Goal: Task Accomplishment & Management: Manage account settings

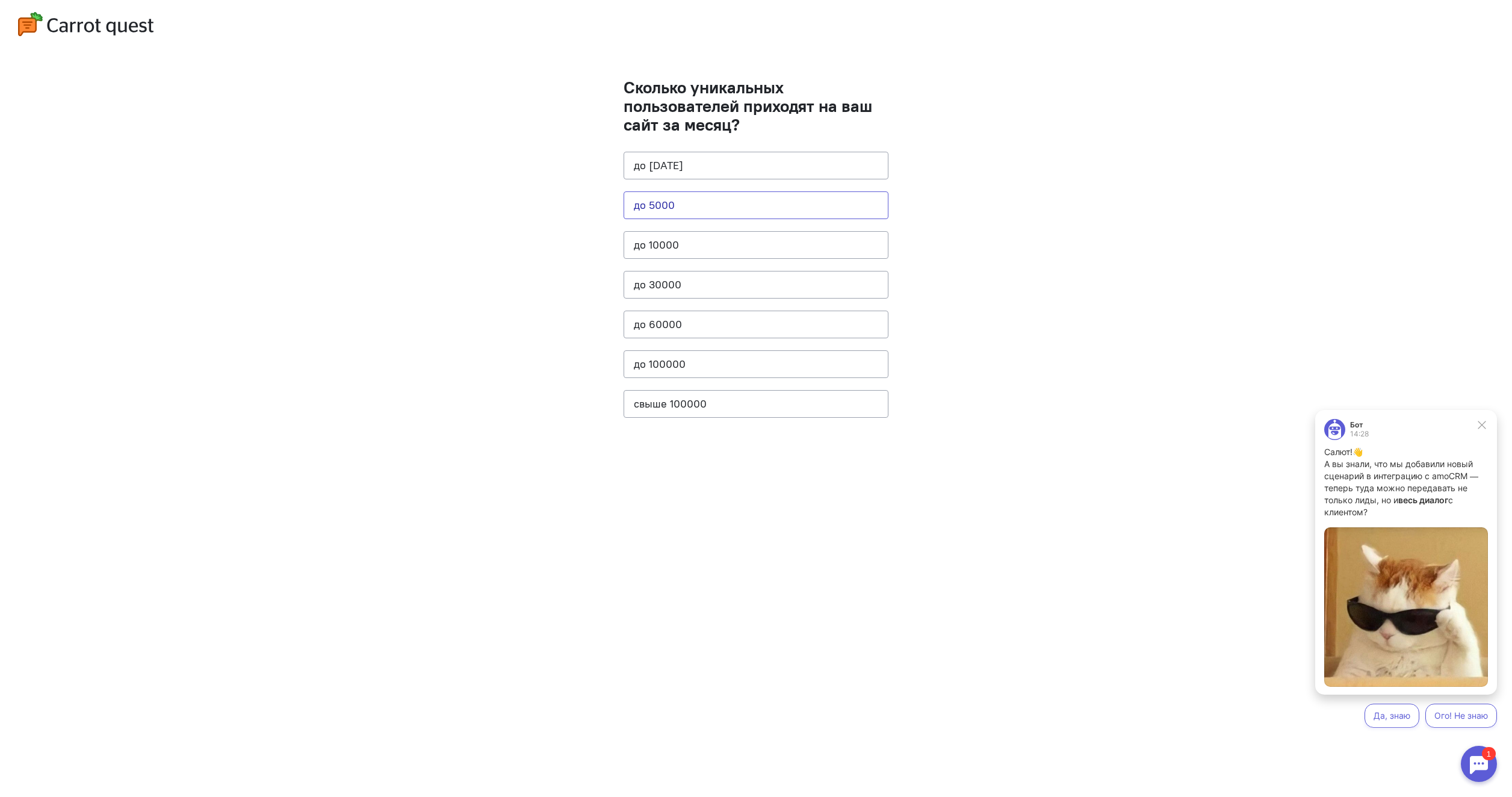
click at [755, 202] on button "до 5000" at bounding box center [756, 205] width 265 height 28
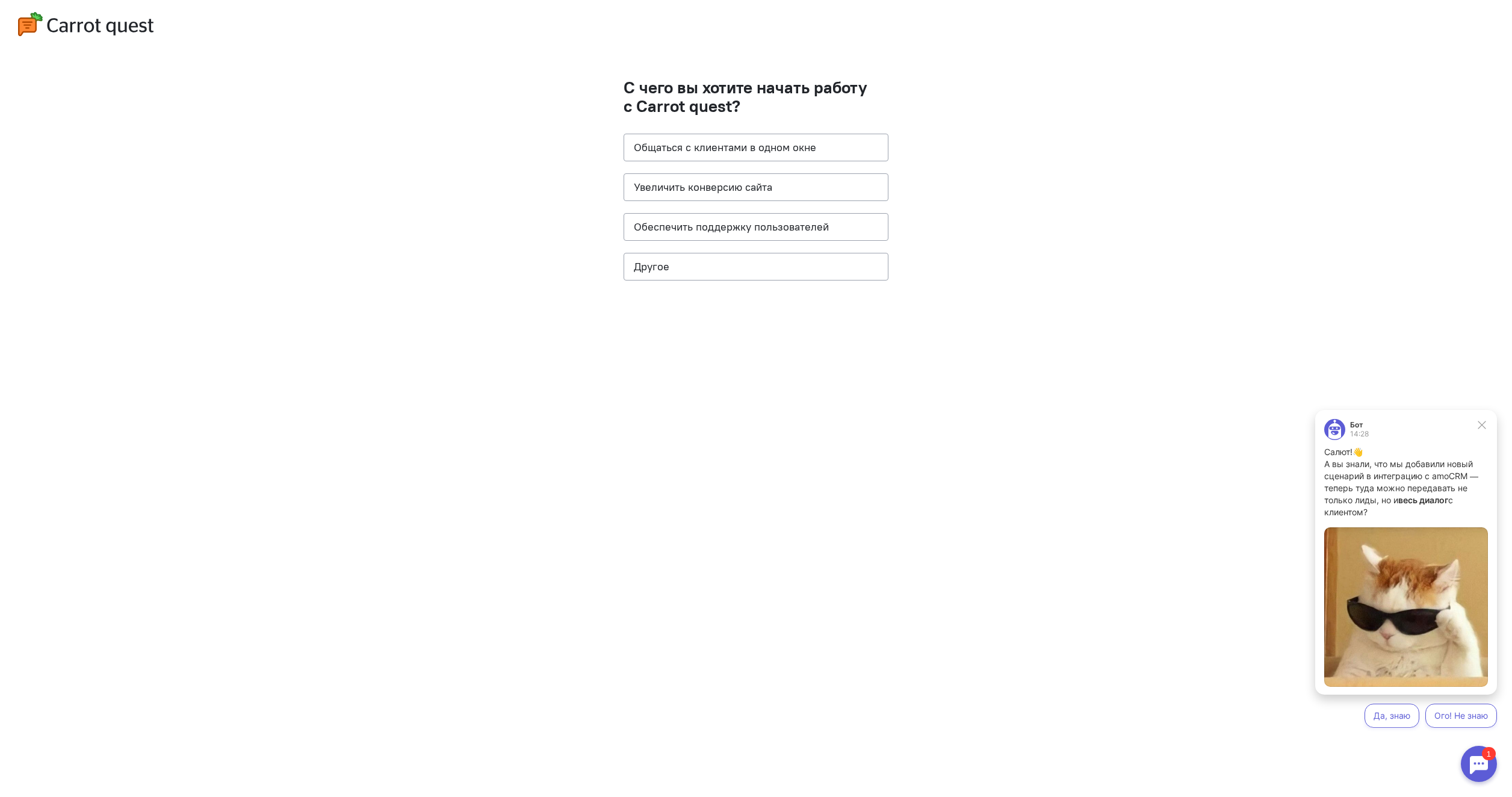
click at [530, 351] on cq-questions "С чего вы хотите начать работу с Carrot quest? Общаться с клиентами в одном окн…" at bounding box center [756, 398] width 1512 height 797
click at [731, 234] on button "Обеспечить поддержку пользователей" at bounding box center [756, 227] width 265 height 28
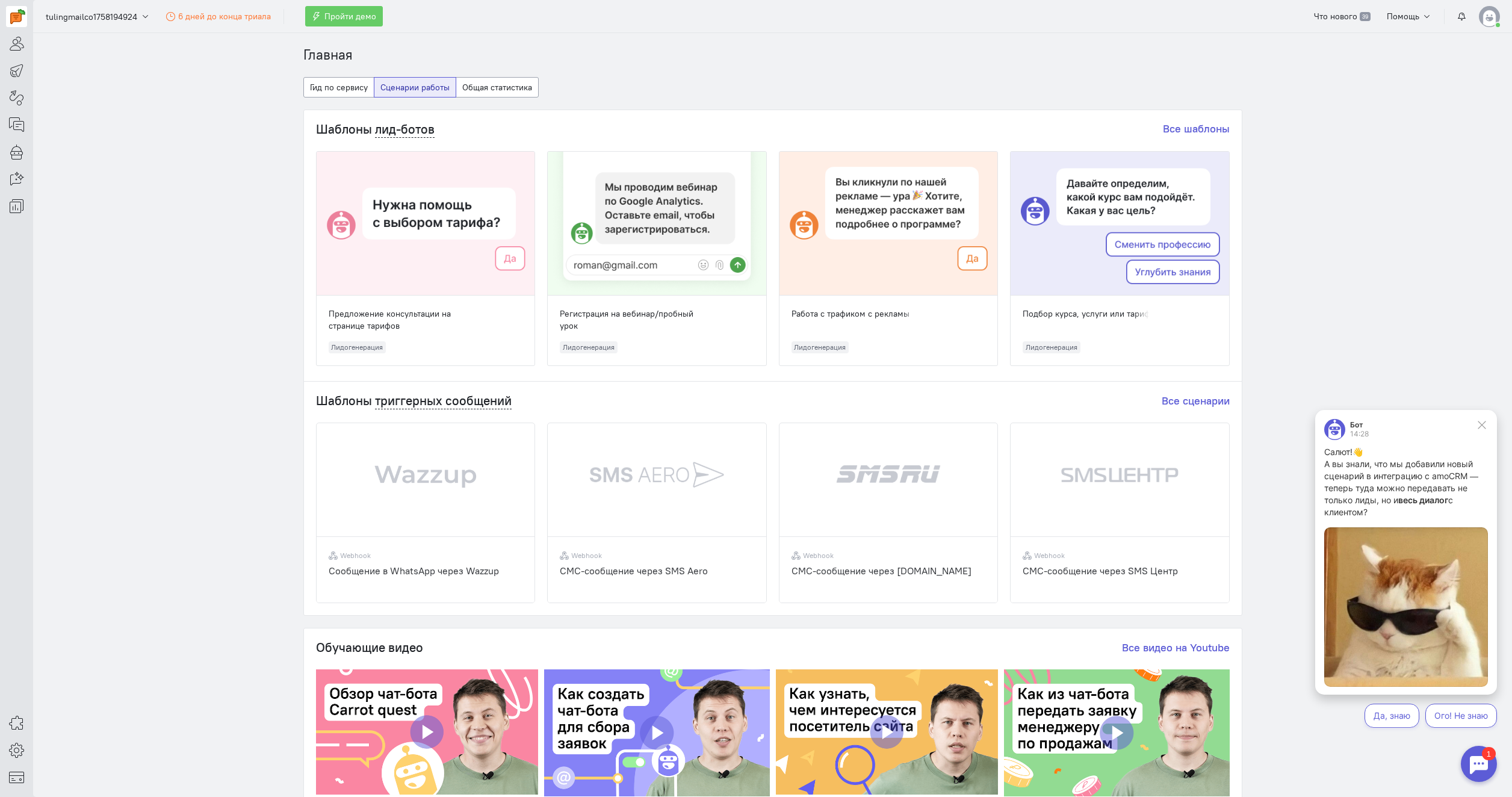
click at [1494, 19] on img at bounding box center [1489, 16] width 21 height 21
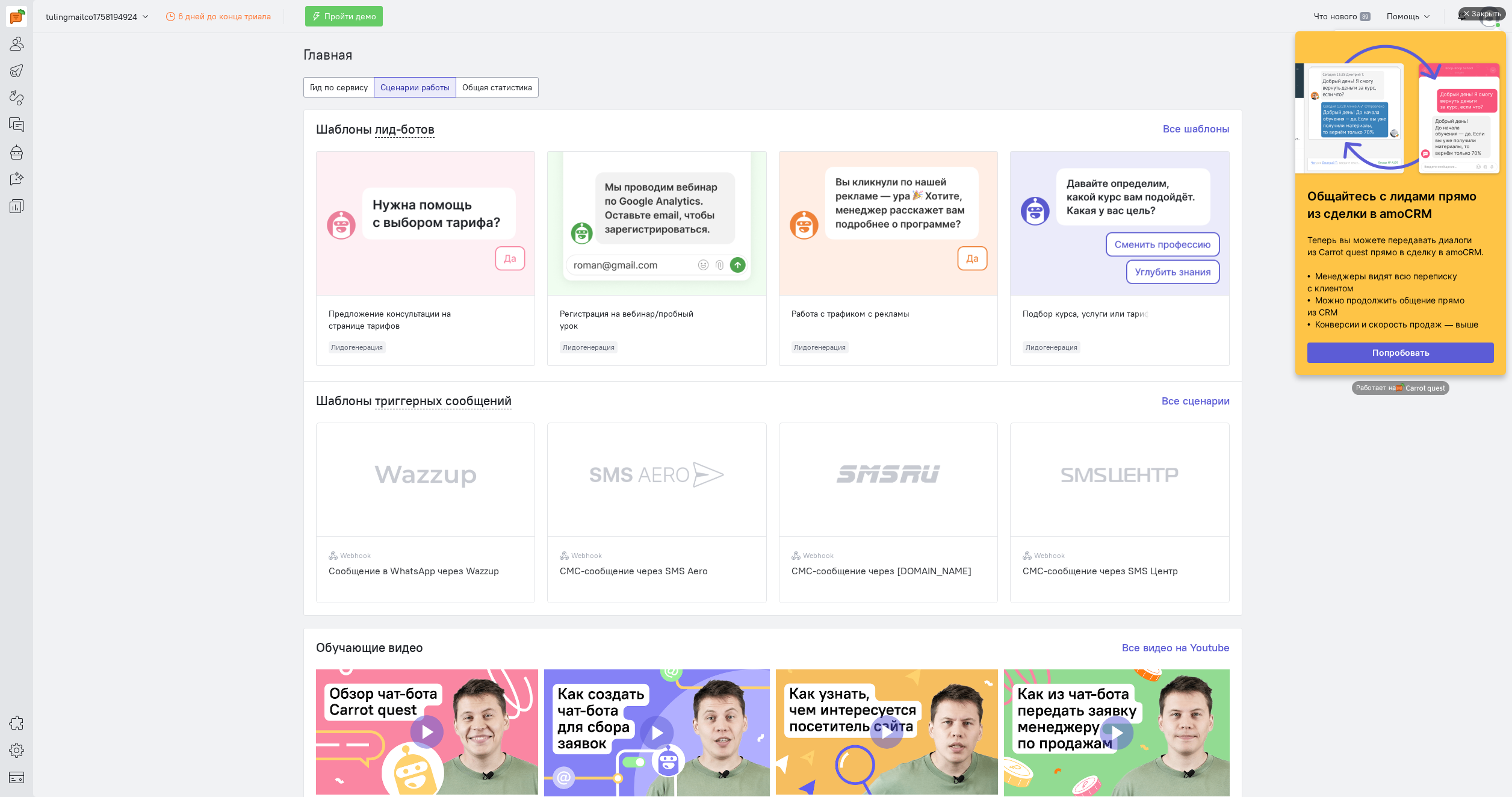
click at [1491, 15] on div "Закрыть" at bounding box center [1486, 14] width 30 height 13
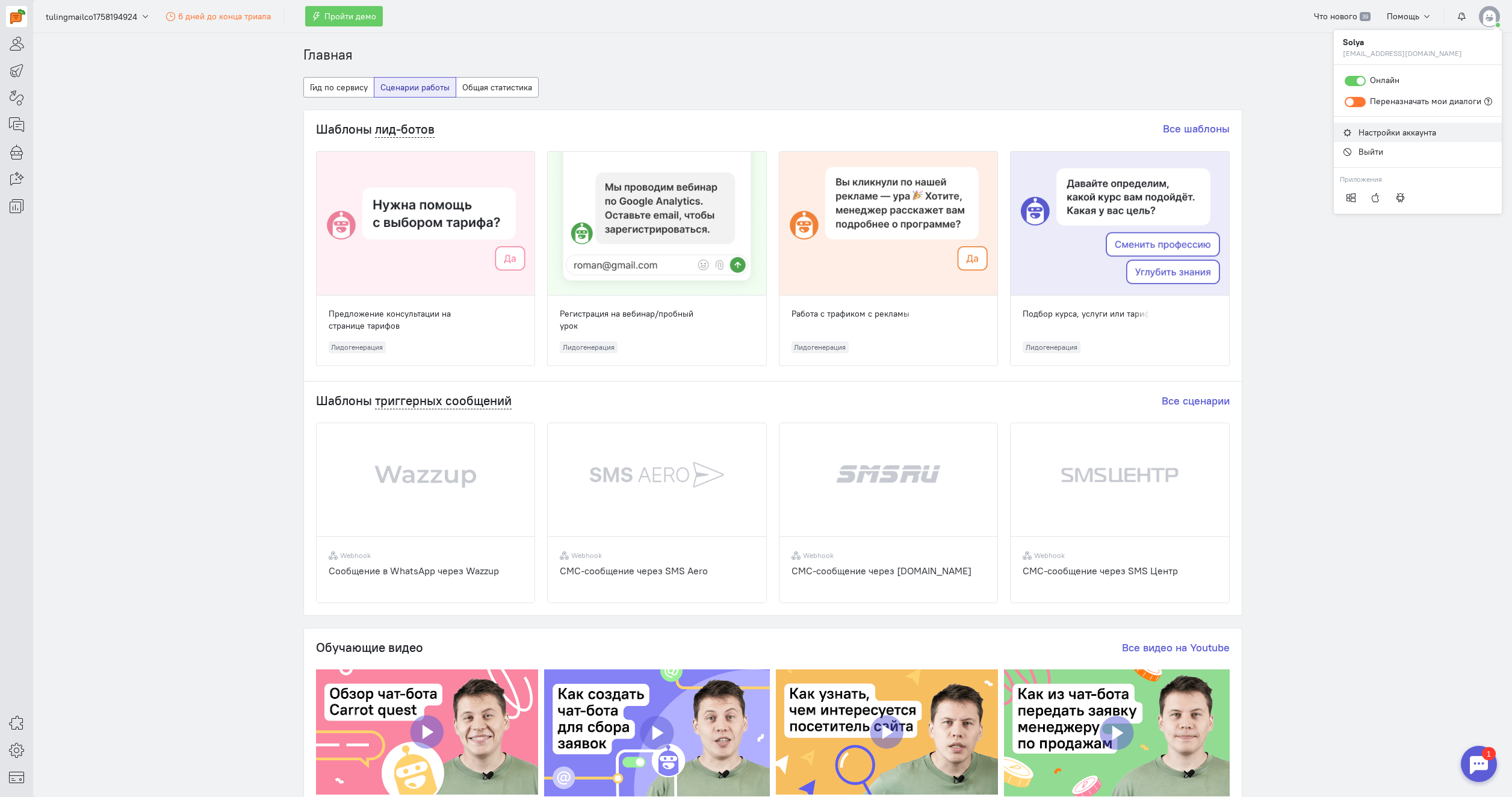
click at [1386, 129] on span "Настройки аккаунта" at bounding box center [1397, 132] width 77 height 11
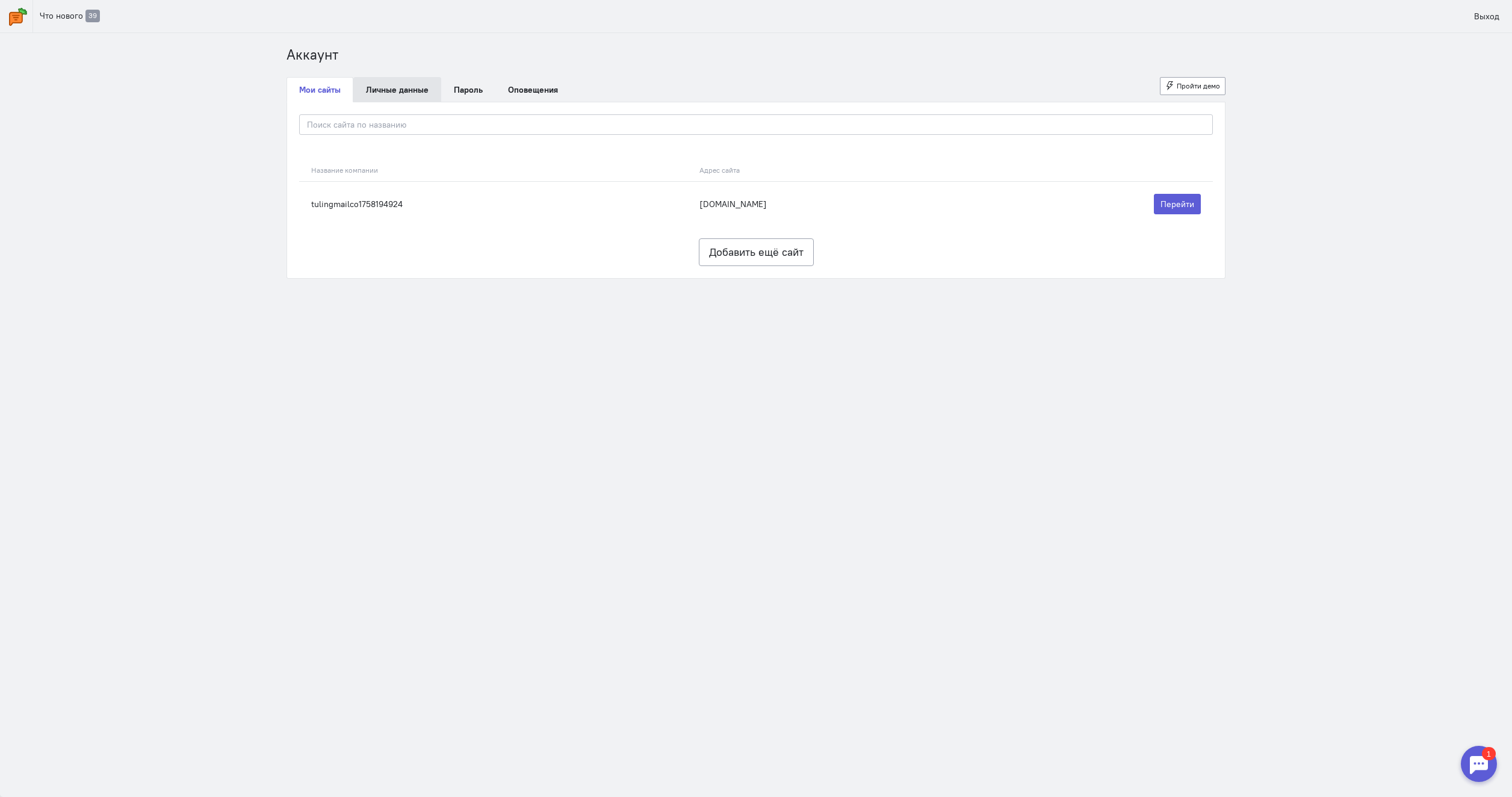
click at [411, 95] on link "Личные данные" at bounding box center [397, 89] width 88 height 26
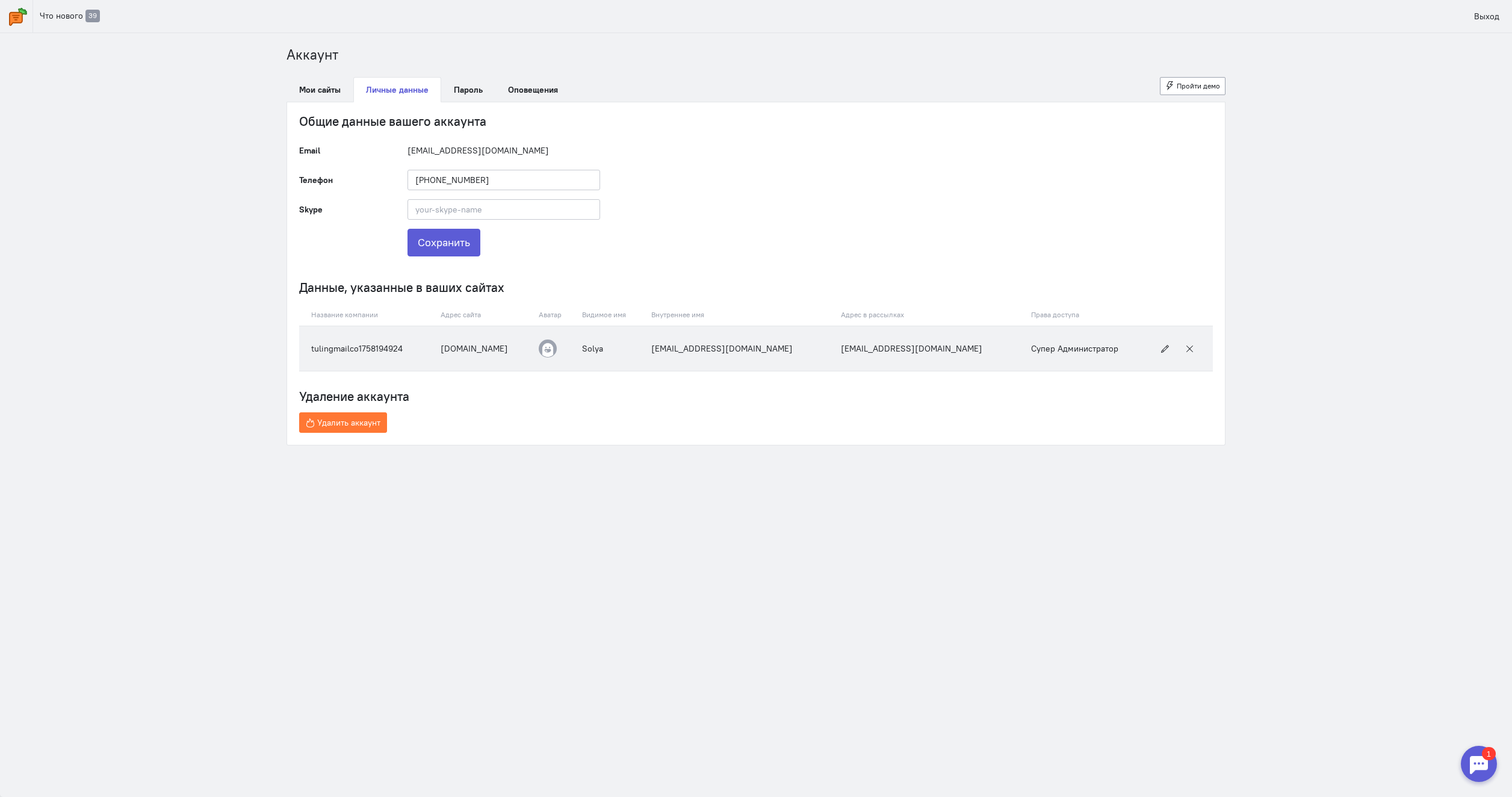
click at [707, 354] on td "[EMAIL_ADDRESS][DOMAIN_NAME]" at bounding box center [741, 349] width 190 height 45
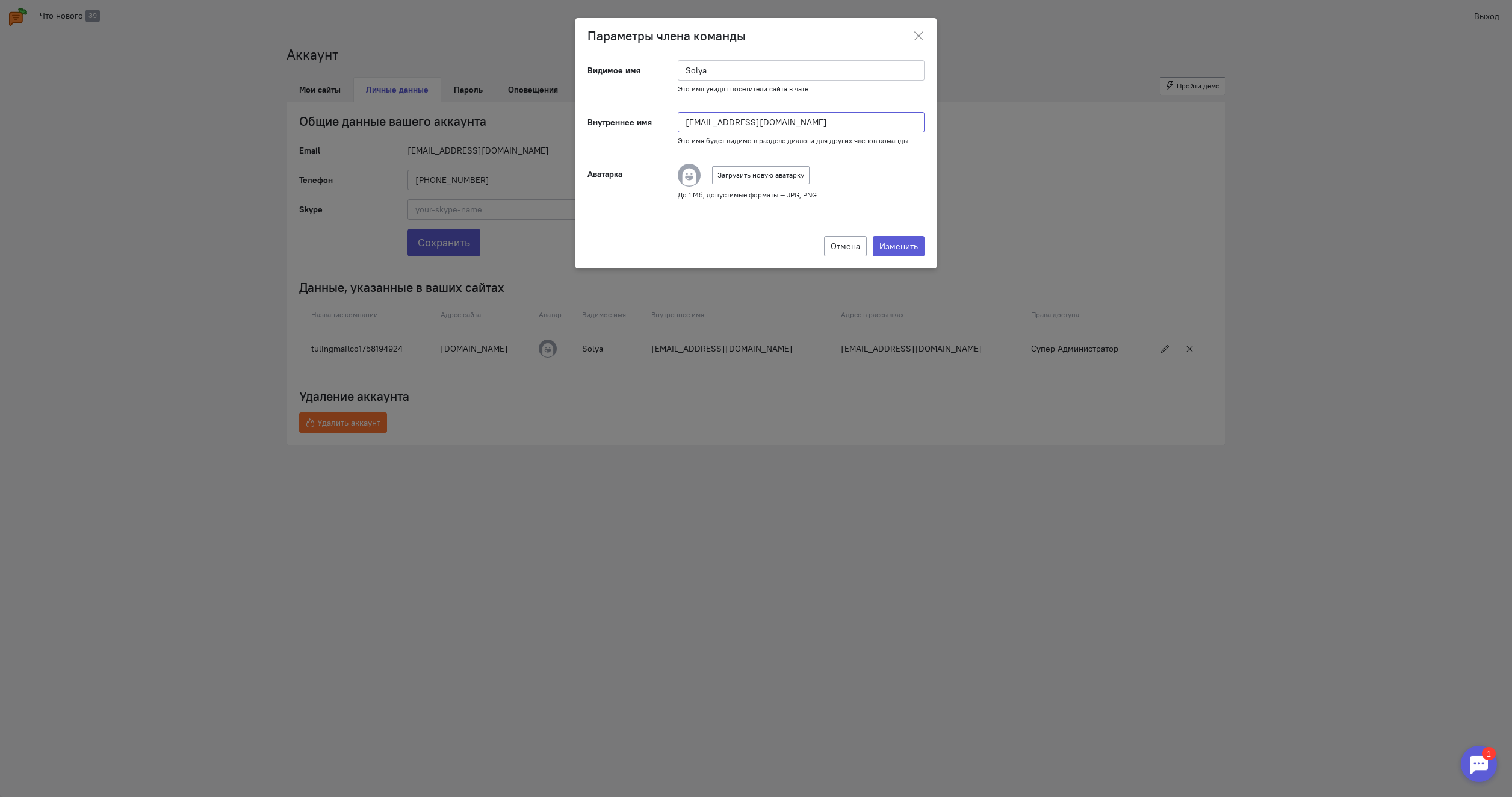
drag, startPoint x: 789, startPoint y: 123, endPoint x: 622, endPoint y: 125, distance: 167.0
click at [622, 125] on div "Внутреннее имя [EMAIL_ADDRESS][DOMAIN_NAME] Это имя будет видимо в разделе диал…" at bounding box center [756, 129] width 362 height 34
type input "Solya"
click at [896, 240] on button "Изменить" at bounding box center [898, 246] width 52 height 20
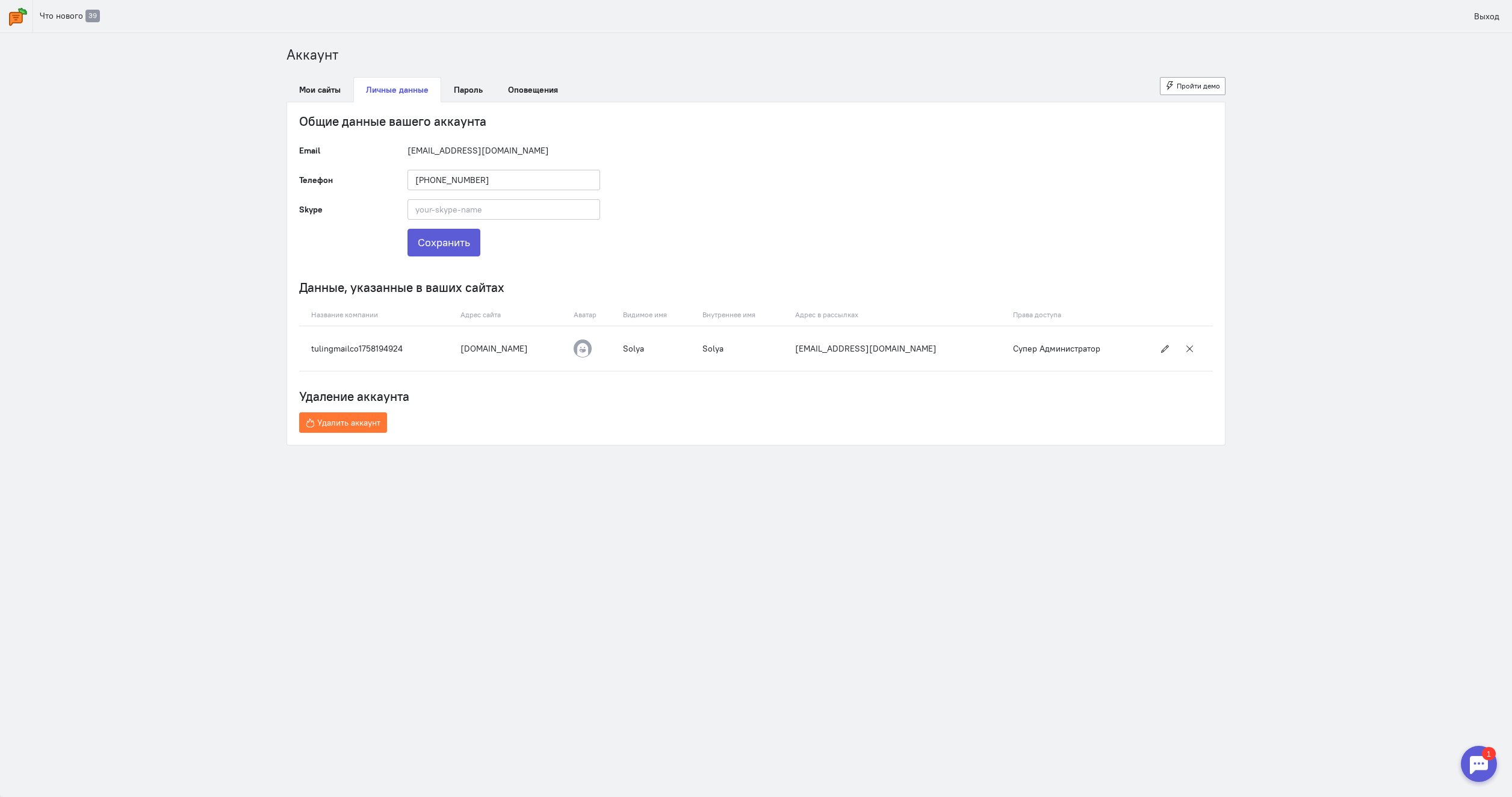
click at [462, 153] on input "[EMAIL_ADDRESS][DOMAIN_NAME]" at bounding box center [504, 150] width 193 height 20
